Goal: Register for event/course

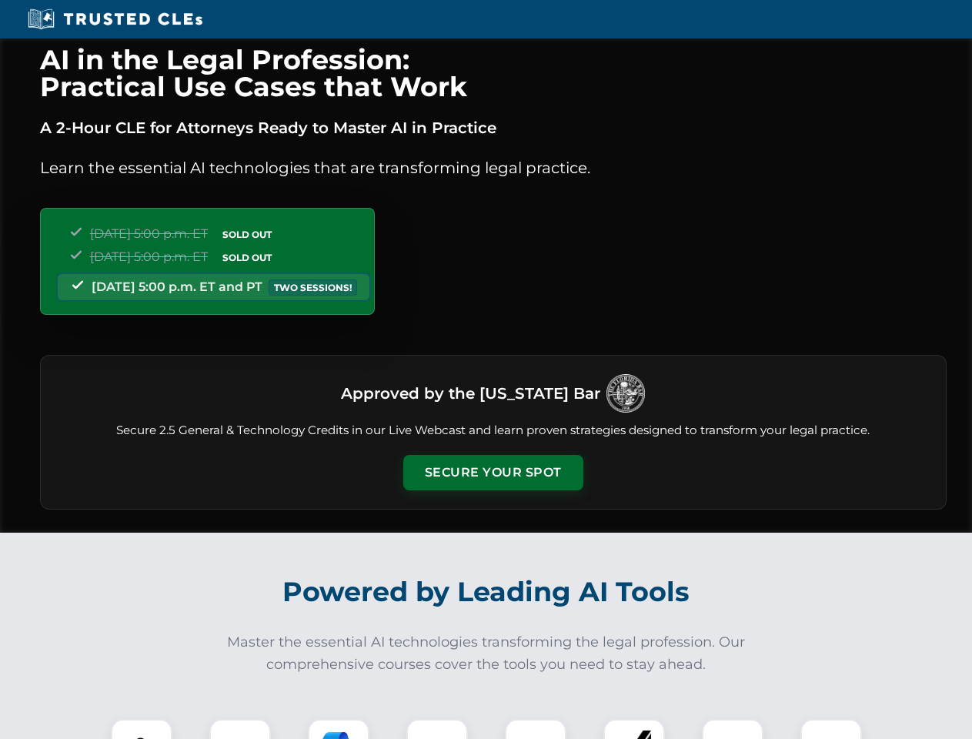
click at [492, 472] on button "Secure Your Spot" at bounding box center [493, 472] width 180 height 35
click at [142, 729] on img at bounding box center [141, 749] width 45 height 45
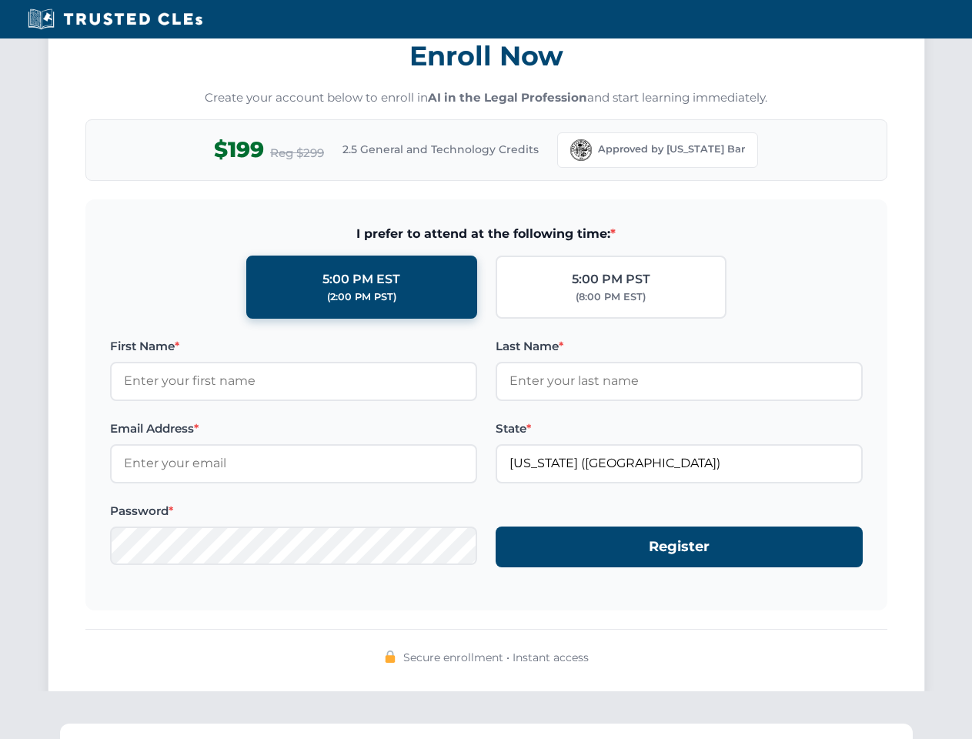
scroll to position [1510, 0]
